Goal: Complete application form

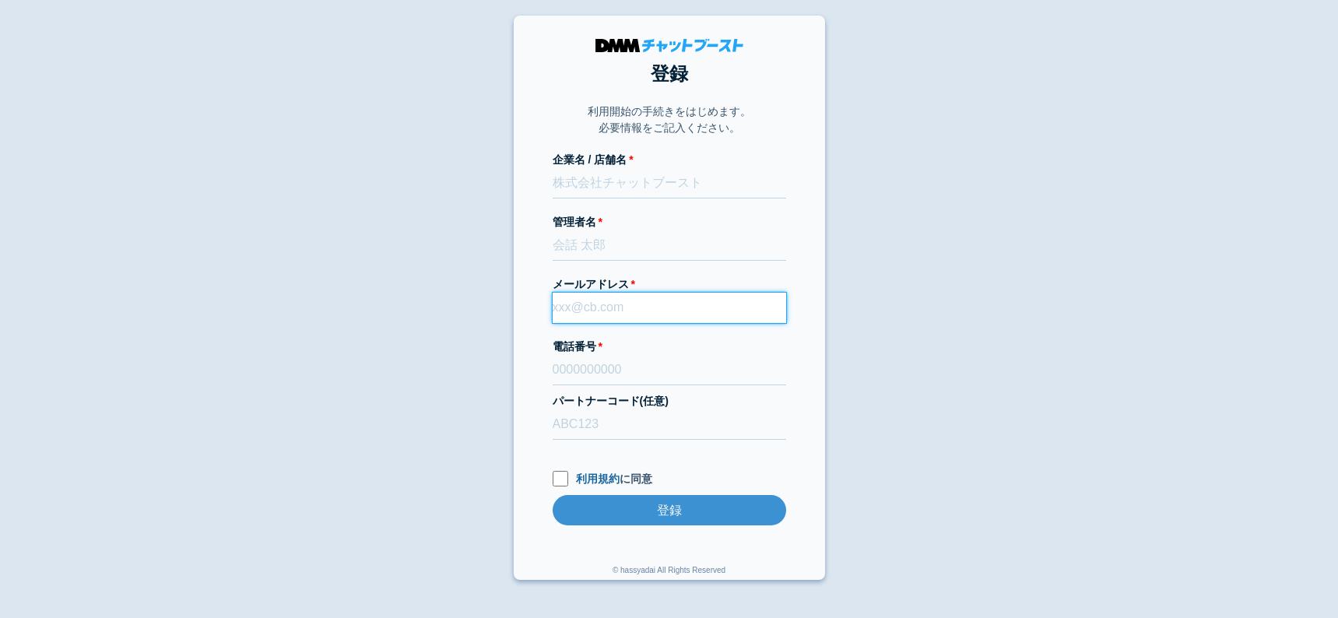
paste input "[EMAIL_ADDRESS][DOMAIN_NAME]"
click at [602, 310] on input "[EMAIL_ADDRESS][DOMAIN_NAME]" at bounding box center [668, 308] width 233 height 30
type input "[EMAIL_ADDRESS][DOMAIN_NAME]"
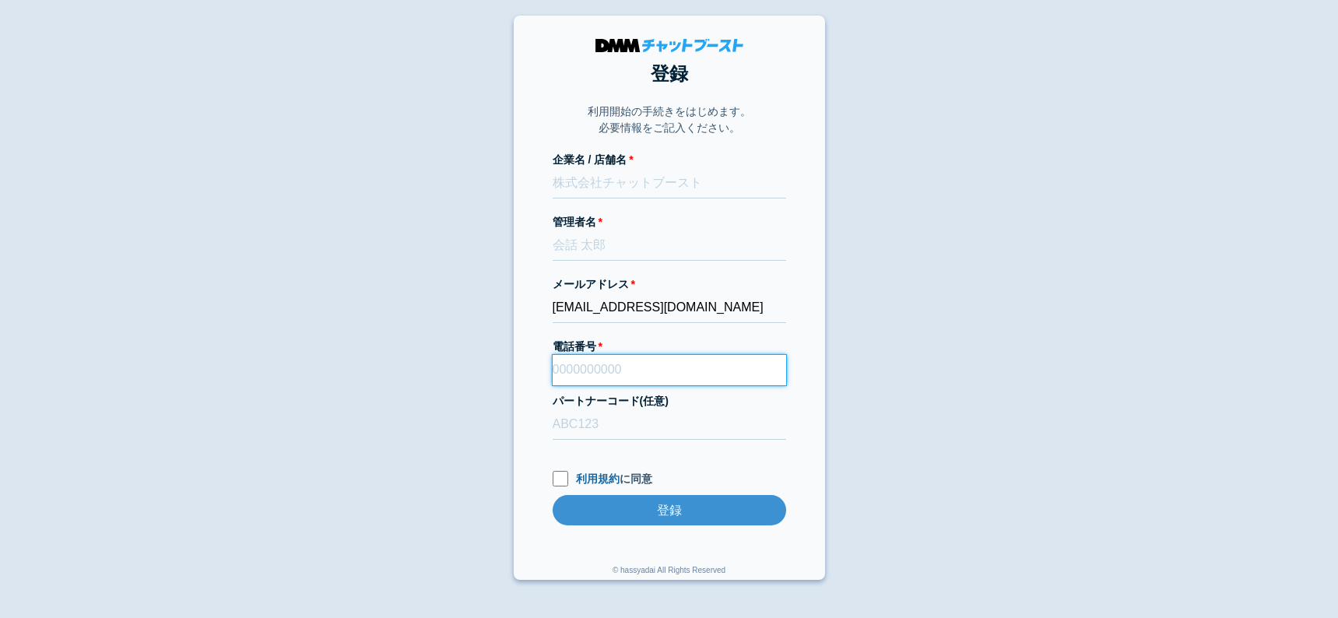
paste input "09043302727"
click at [624, 360] on input "09043302727" at bounding box center [668, 370] width 233 height 30
type input "09043302727"
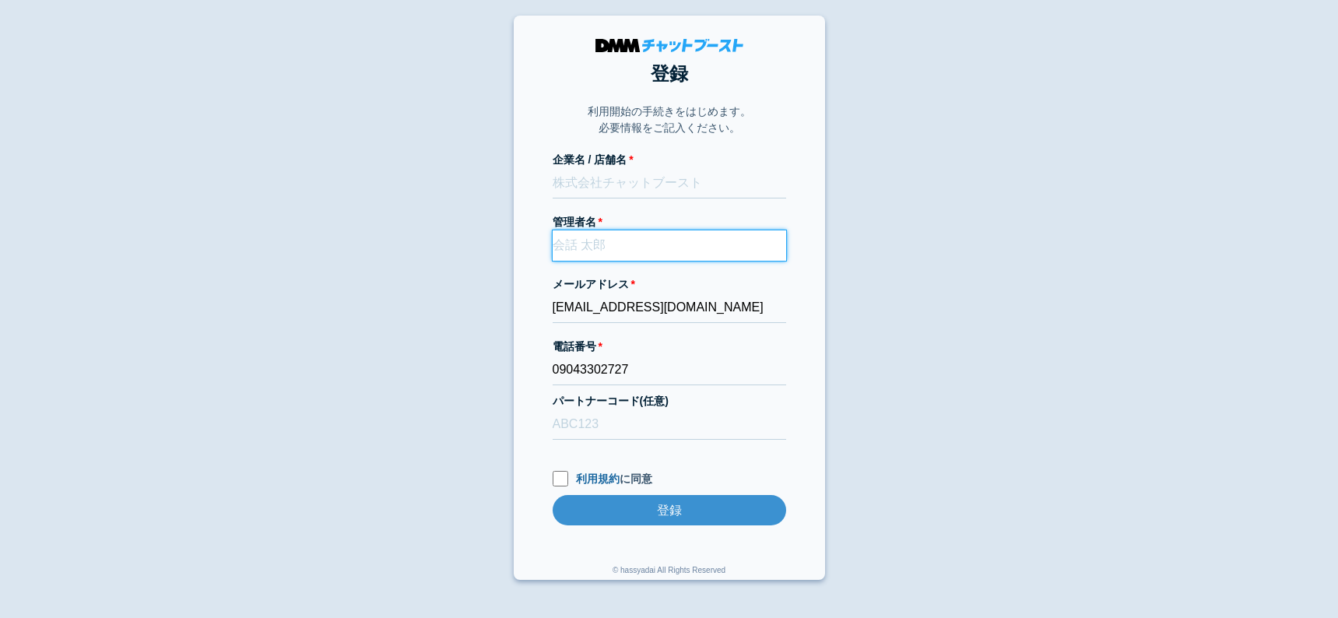
paste input "[PERSON_NAME]"
click at [623, 232] on input "[PERSON_NAME]" at bounding box center [668, 245] width 233 height 30
type input "[PERSON_NAME]"
